Goal: Navigation & Orientation: Understand site structure

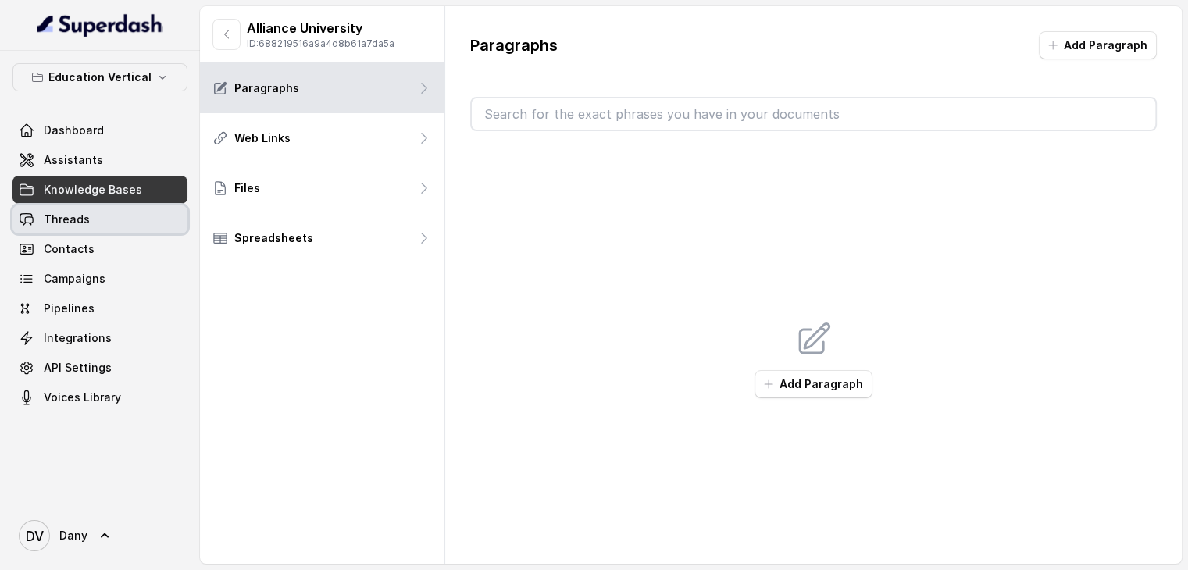
click at [68, 220] on span "Threads" at bounding box center [67, 220] width 46 height 16
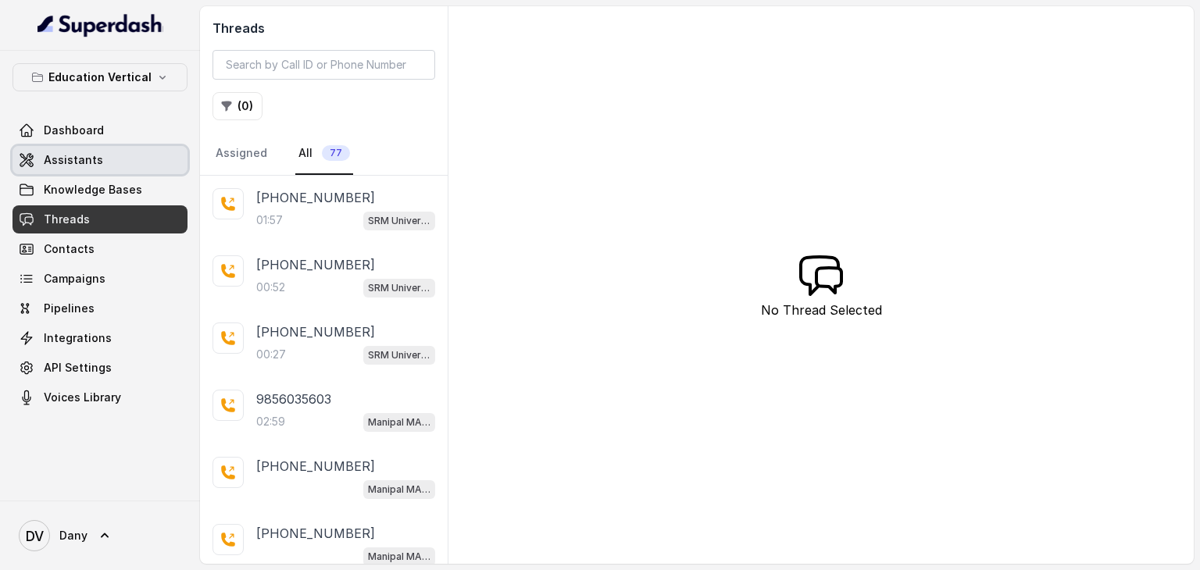
click at [91, 163] on span "Assistants" at bounding box center [73, 160] width 59 height 16
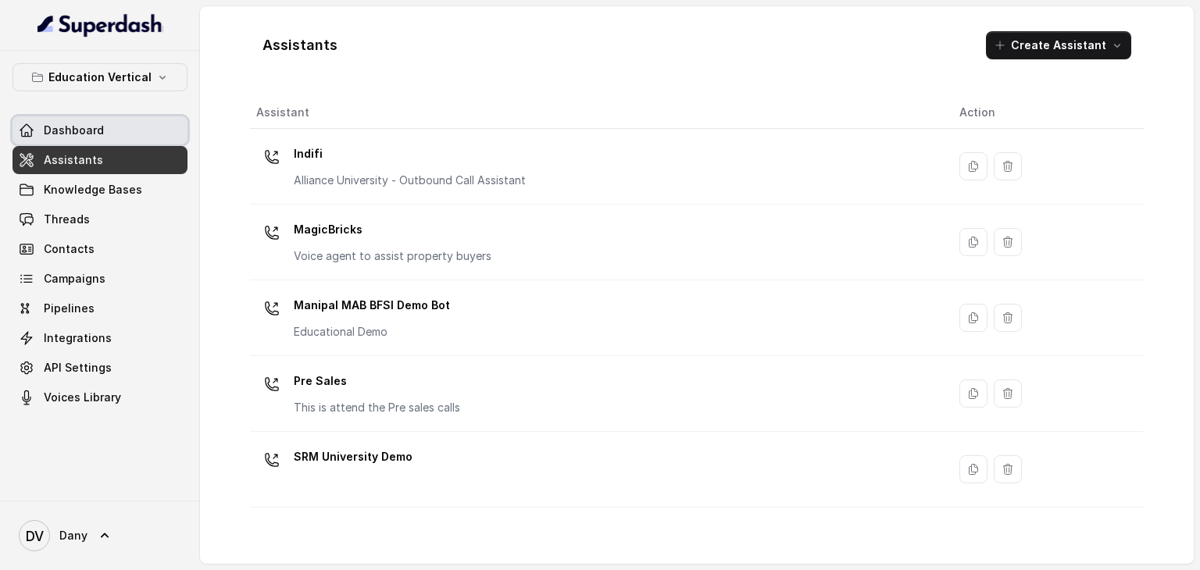
click at [119, 129] on link "Dashboard" at bounding box center [100, 130] width 175 height 28
